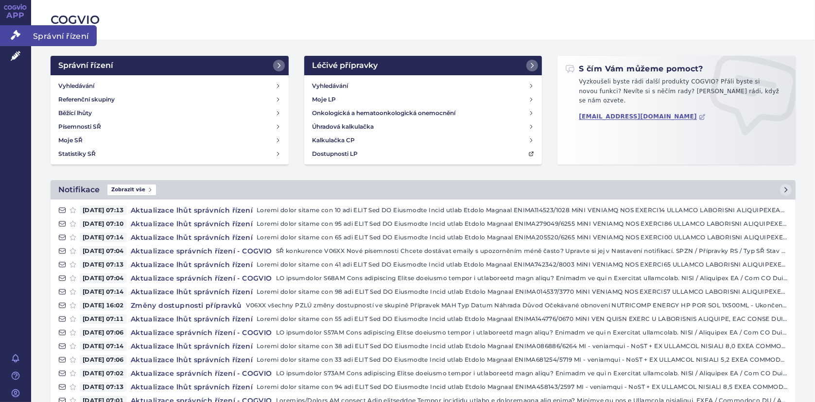
drag, startPoint x: 17, startPoint y: 35, endPoint x: 22, endPoint y: 35, distance: 5.8
click at [17, 35] on icon at bounding box center [16, 35] width 10 height 10
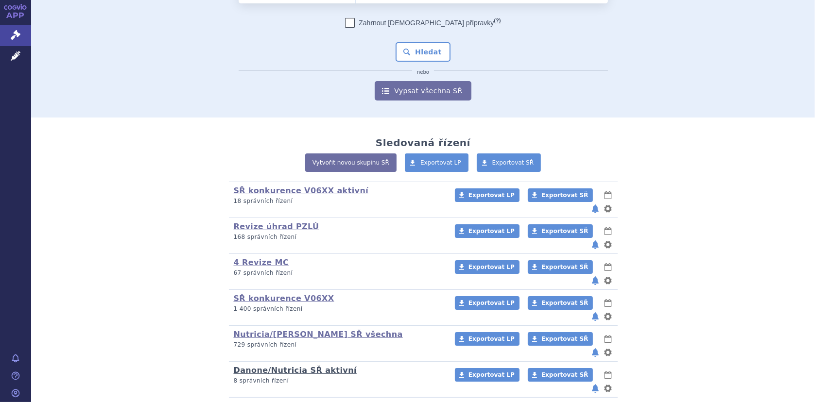
scroll to position [77, 0]
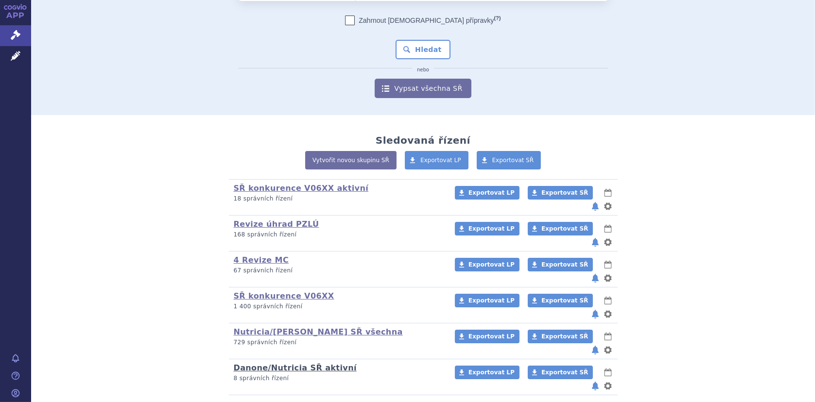
click at [296, 363] on link "Danone/Nutricia SŘ aktivní" at bounding box center [295, 367] width 123 height 9
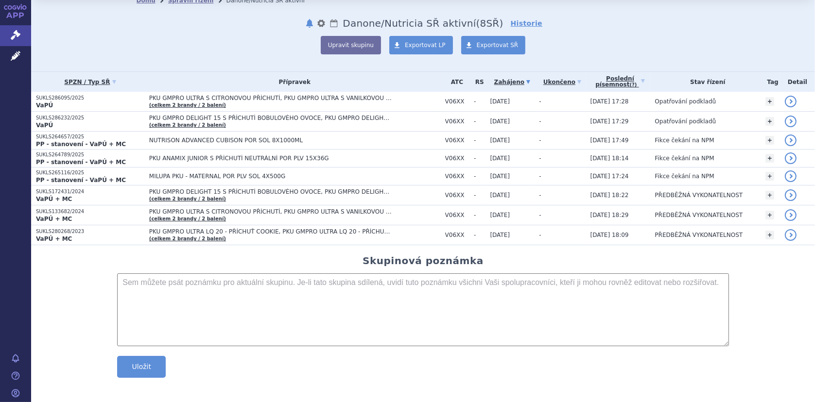
scroll to position [29, 0]
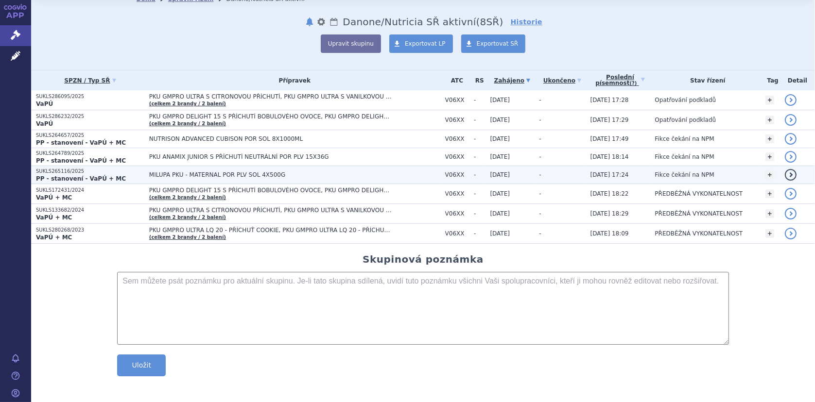
click at [230, 175] on span "MILUPA PKU - MATERNAL POR PLV SOL 4X500G" at bounding box center [270, 175] width 243 height 7
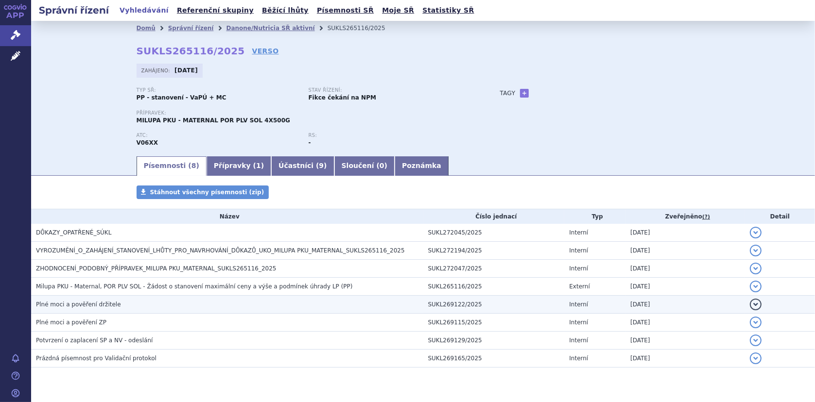
click at [107, 301] on span "Plné moci a pověření držitele" at bounding box center [78, 304] width 85 height 7
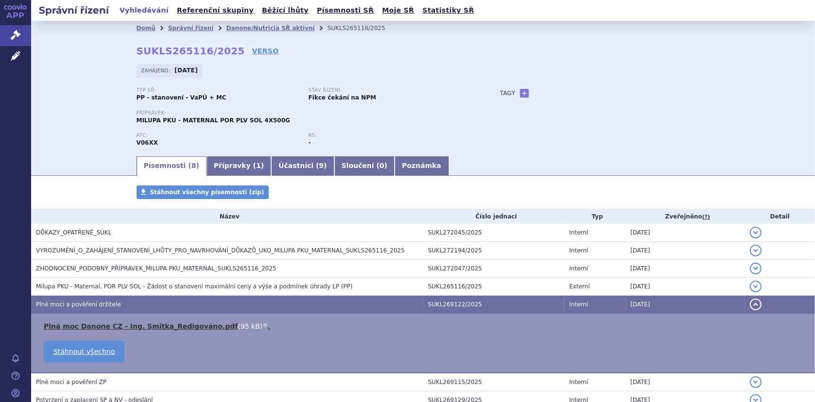
click at [117, 326] on link "Plná moc Danone CZ - Ing. Smitka_Redigováno.pdf" at bounding box center [141, 327] width 194 height 8
